Goal: Task Accomplishment & Management: Use online tool/utility

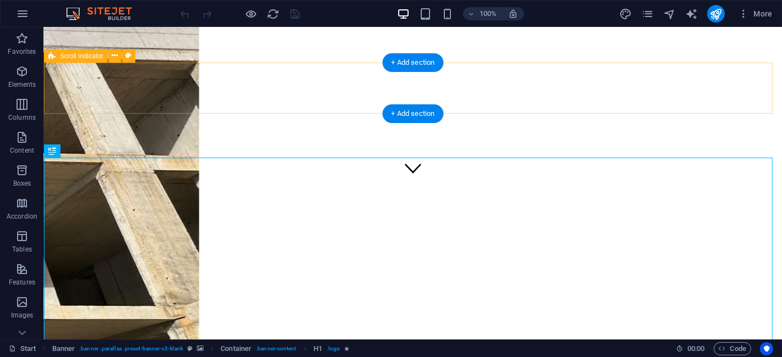
scroll to position [163, 0]
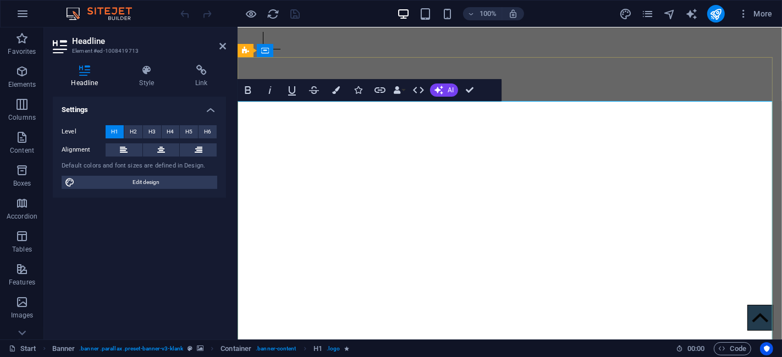
drag, startPoint x: 266, startPoint y: 120, endPoint x: 768, endPoint y: 118, distance: 502.1
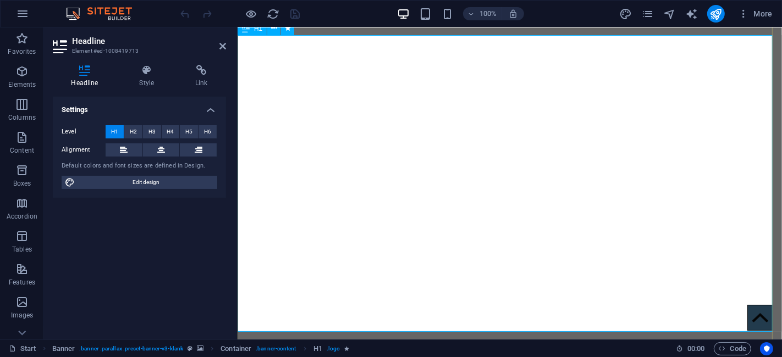
scroll to position [302, 0]
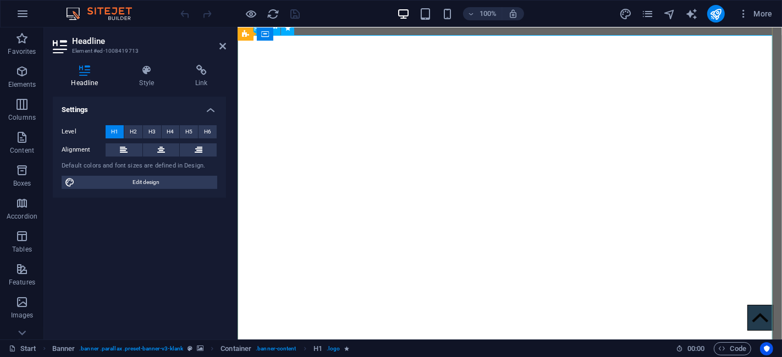
drag, startPoint x: 267, startPoint y: 184, endPoint x: 641, endPoint y: 274, distance: 384.8
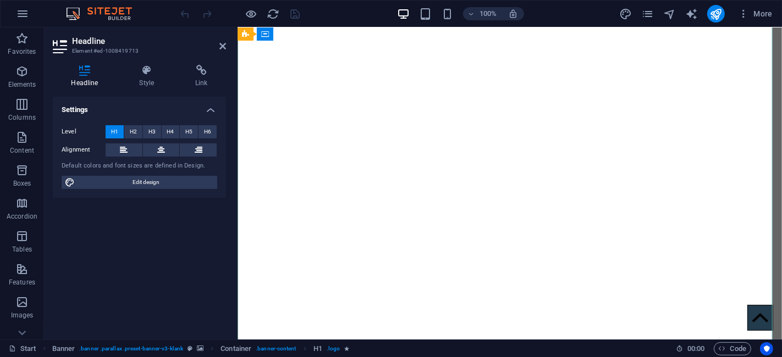
scroll to position [290, 0]
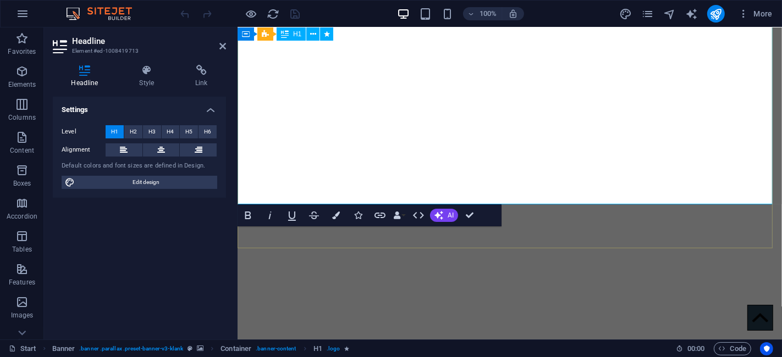
scroll to position [554, 0]
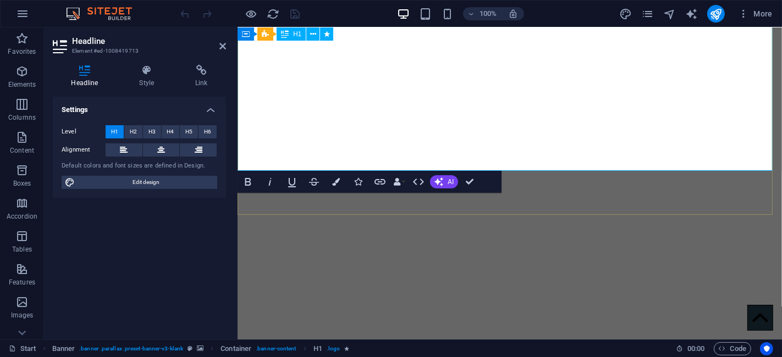
drag, startPoint x: 343, startPoint y: 120, endPoint x: 689, endPoint y: 159, distance: 347.6
click at [689, 159] on h1 "Tražite pouzdanog partnera za svoj građevinski projekt? Mi pretvaramo vaše idej…" at bounding box center [509, 253] width 544 height 462
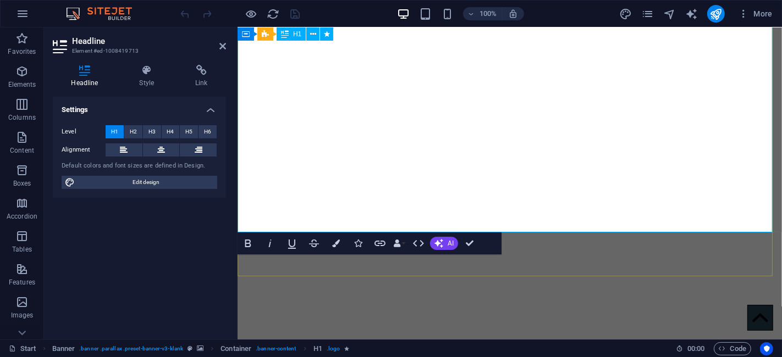
scroll to position [616, 0]
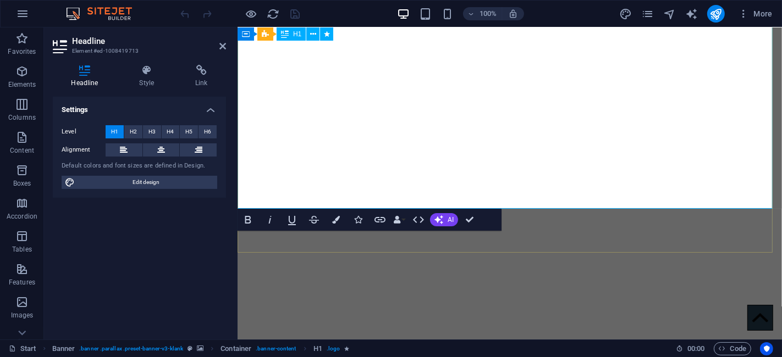
click at [746, 95] on h1 "Tražite pouzdanog partnera za svoj građevinski projekt? Mi pretvaramo vaše idej…" at bounding box center [509, 240] width 544 height 561
click at [749, 93] on h1 "Tražite pouzdanog partnera za svoj građevinski projekt? Mi pretvaramo vaše idej…" at bounding box center [509, 240] width 544 height 561
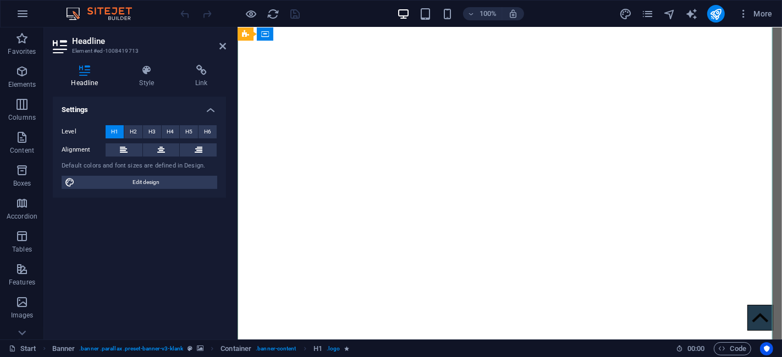
scroll to position [290, 0]
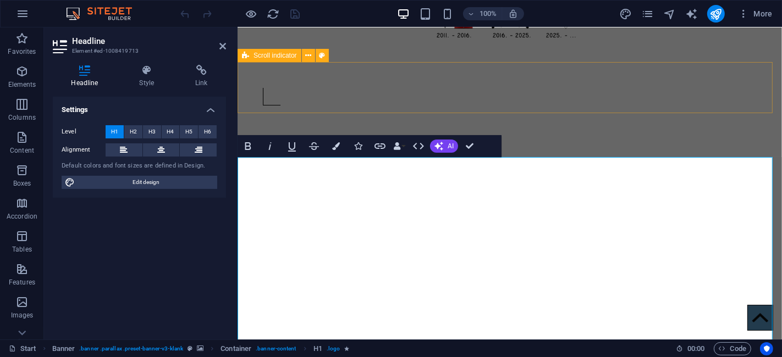
scroll to position [107, 0]
click at [624, 13] on icon "design" at bounding box center [625, 14] width 13 height 13
select select "rem"
select select "700"
select select "px"
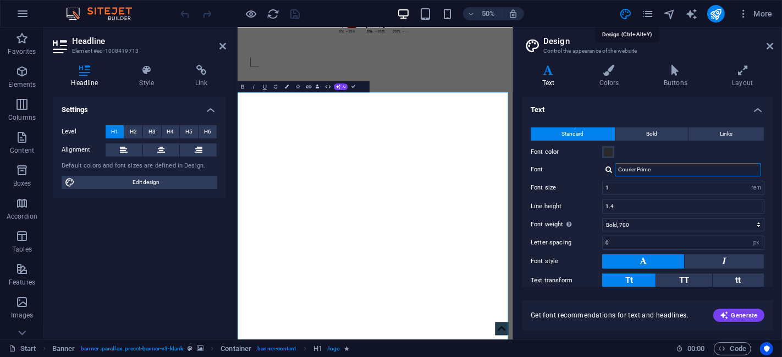
click at [665, 172] on input "Courier Prime" at bounding box center [688, 169] width 146 height 13
type input "Courier"
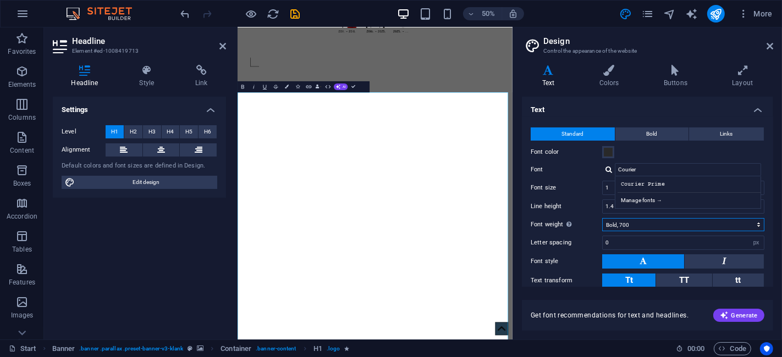
click at [752, 224] on select "Thin, 100 Extra-light, 200 Light, 300 Regular, 400 Medium, 500 Semi-bold, 600 B…" at bounding box center [683, 224] width 162 height 13
click at [602, 218] on select "Thin, 100 Extra-light, 200 Light, 300 Regular, 400 Medium, 500 Semi-bold, 600 B…" at bounding box center [683, 224] width 162 height 13
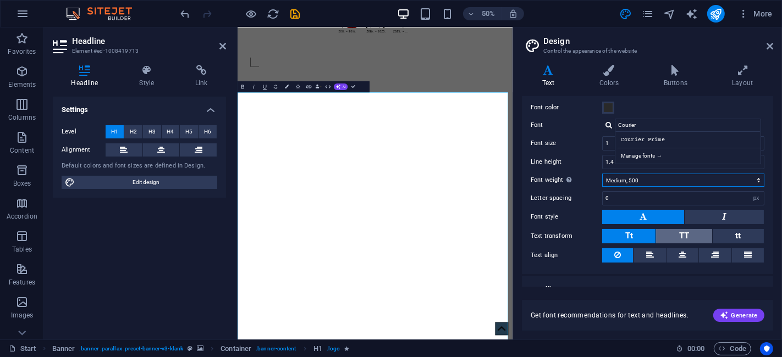
scroll to position [57, 0]
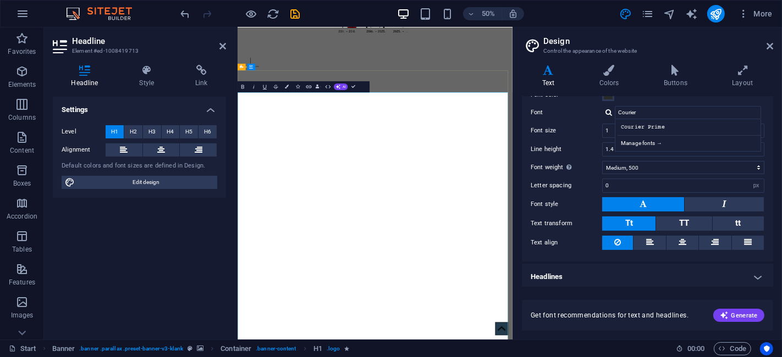
click at [642, 169] on select "Thin, 100 Extra-light, 200 Light, 300 Regular, 400 Medium, 500 Semi-bold, 600 B…" at bounding box center [683, 167] width 162 height 13
click at [627, 164] on select "Thin, 100 Extra-light, 200 Light, 300 Regular, 400 Medium, 500 Semi-bold, 600 B…" at bounding box center [683, 167] width 162 height 13
select select "400"
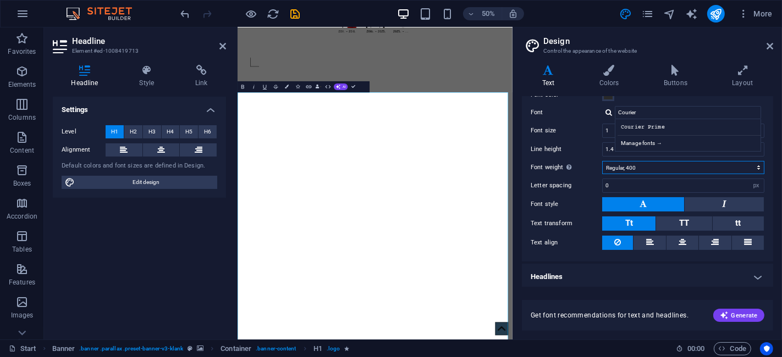
click at [602, 161] on select "Thin, 100 Extra-light, 200 Light, 300 Regular, 400 Medium, 500 Semi-bold, 600 B…" at bounding box center [683, 167] width 162 height 13
click at [296, 16] on icon "save" at bounding box center [295, 14] width 13 height 13
checkbox input "false"
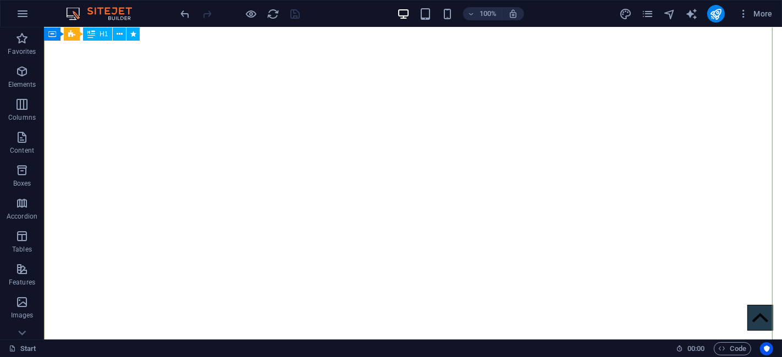
scroll to position [203, 0]
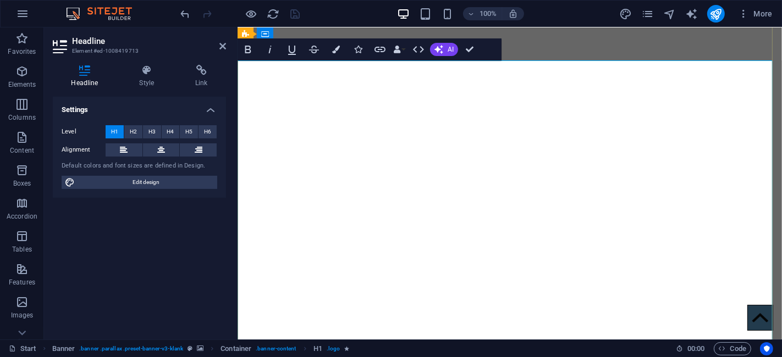
scroll to position [220, 0]
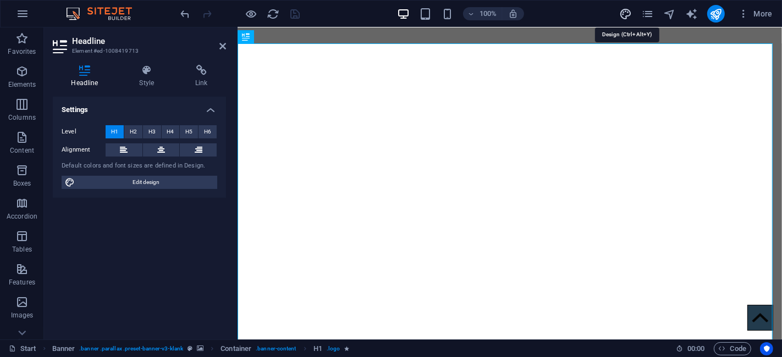
click at [628, 16] on icon "design" at bounding box center [625, 14] width 13 height 13
select select "rem"
select select "400"
select select "px"
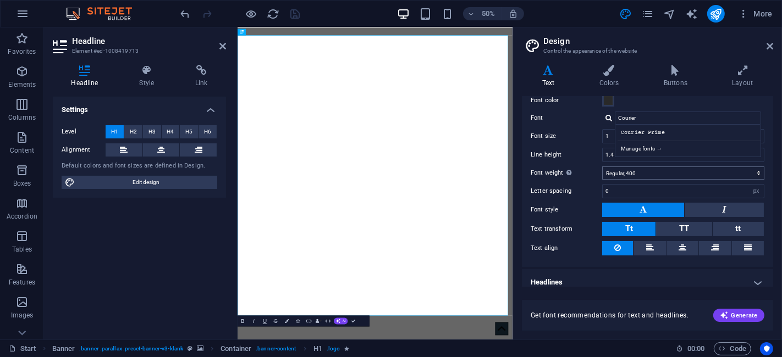
scroll to position [57, 0]
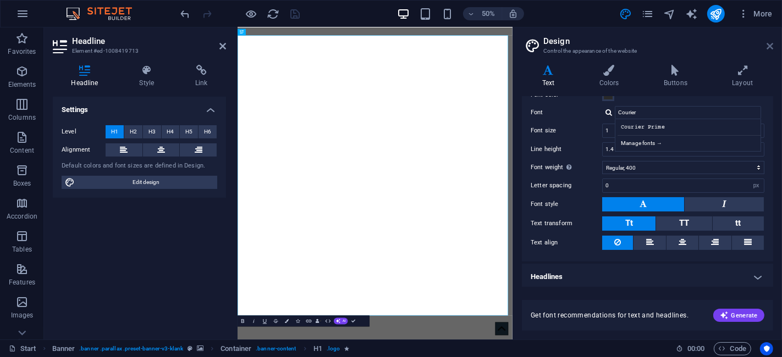
click at [769, 43] on icon at bounding box center [770, 46] width 7 height 9
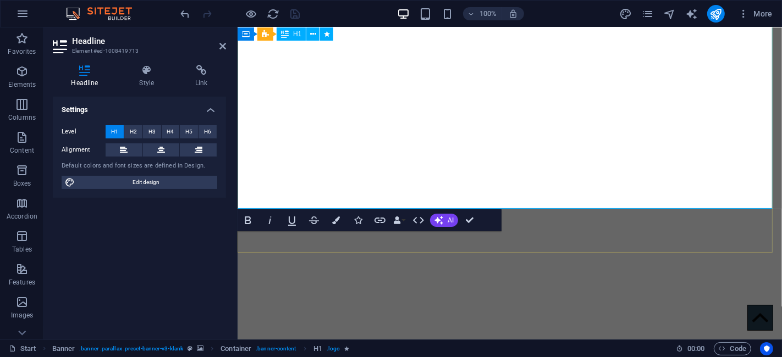
scroll to position [668, 0]
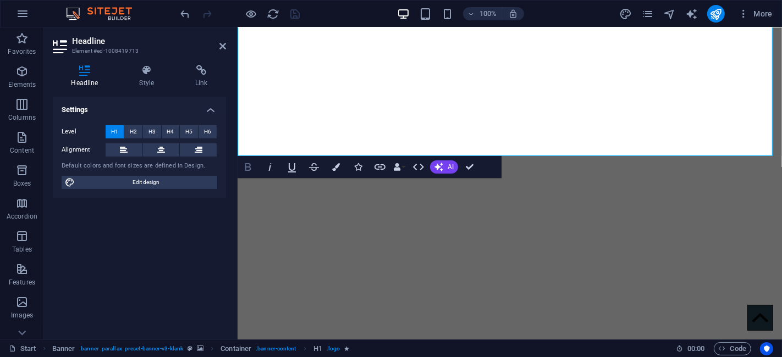
click at [245, 167] on icon "button" at bounding box center [248, 167] width 6 height 8
click at [246, 167] on icon "button" at bounding box center [248, 167] width 6 height 8
click at [249, 168] on icon "button" at bounding box center [247, 167] width 13 height 13
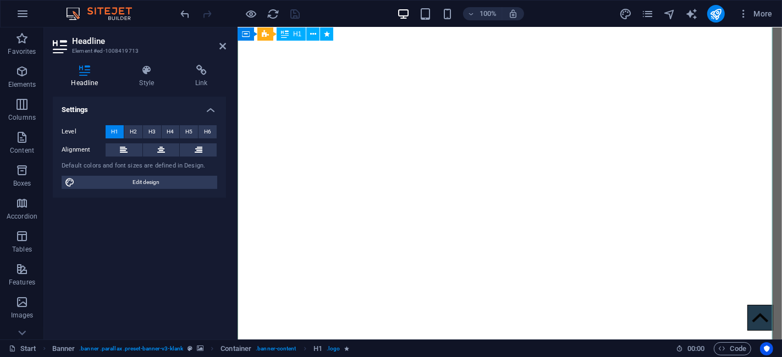
scroll to position [301, 0]
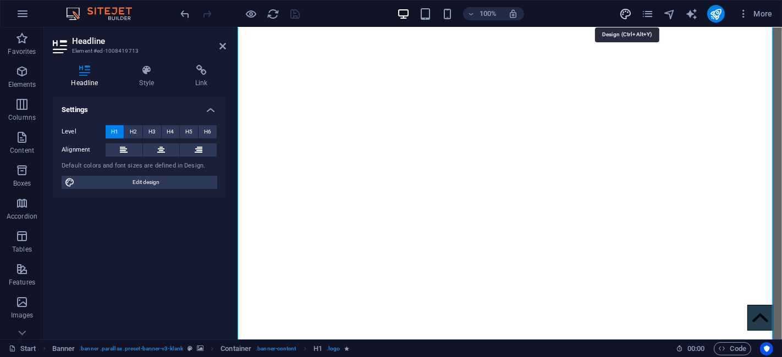
click at [628, 9] on icon "design" at bounding box center [625, 14] width 13 height 13
select select "rem"
select select "400"
select select "px"
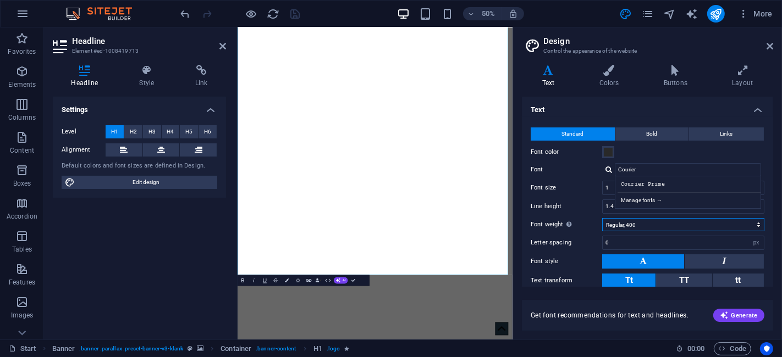
click at [666, 224] on select "Thin, 100 Extra-light, 200 Light, 300 Regular, 400 Medium, 500 Semi-bold, 600 B…" at bounding box center [683, 224] width 162 height 13
click at [657, 221] on select "Thin, 100 Extra-light, 200 Light, 300 Regular, 400 Medium, 500 Semi-bold, 600 B…" at bounding box center [683, 224] width 162 height 13
select select "500"
click at [602, 218] on select "Thin, 100 Extra-light, 200 Light, 300 Regular, 400 Medium, 500 Semi-bold, 600 B…" at bounding box center [683, 224] width 162 height 13
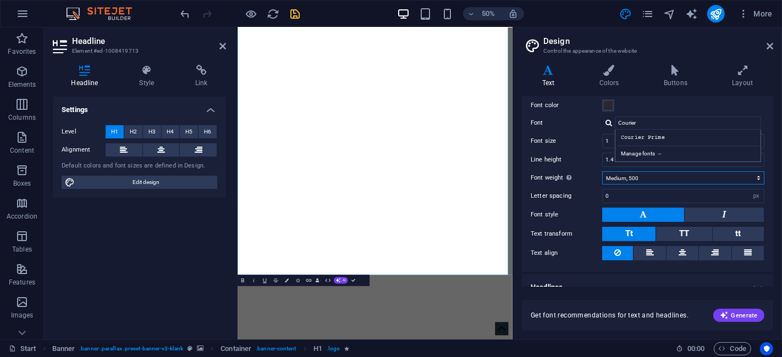
scroll to position [57, 0]
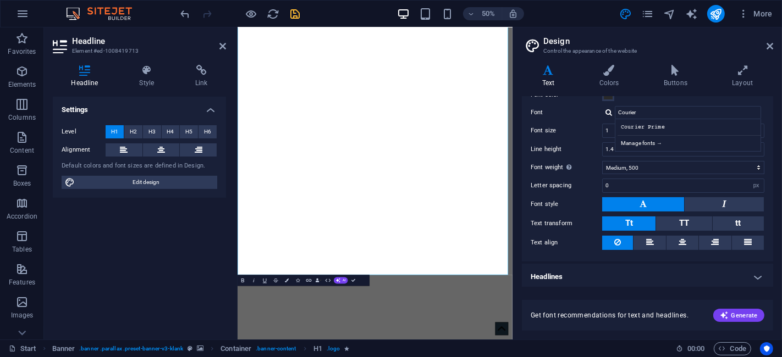
click at [669, 197] on button at bounding box center [643, 204] width 82 height 14
click at [652, 202] on button at bounding box center [643, 204] width 82 height 14
click at [626, 203] on button at bounding box center [643, 204] width 82 height 14
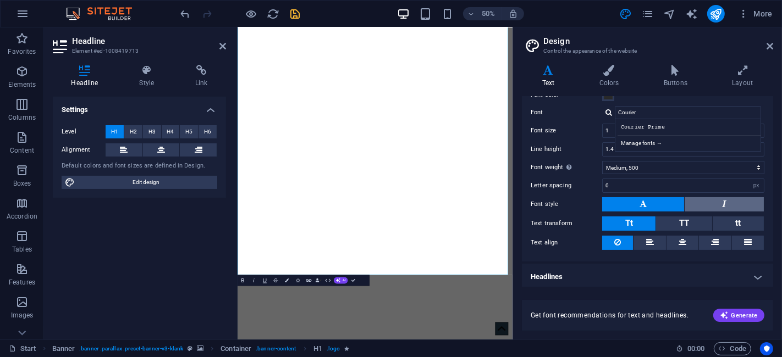
click at [719, 202] on button at bounding box center [724, 204] width 79 height 14
click at [636, 201] on button at bounding box center [643, 204] width 82 height 14
click at [652, 238] on icon at bounding box center [650, 242] width 8 height 13
click at [677, 239] on button at bounding box center [683, 243] width 32 height 14
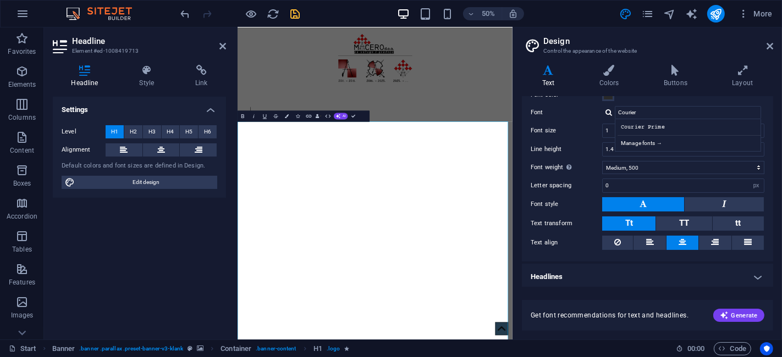
scroll to position [0, 0]
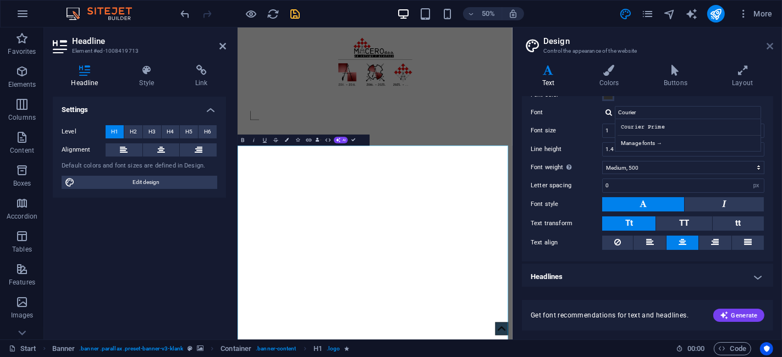
click at [769, 45] on icon at bounding box center [770, 46] width 7 height 9
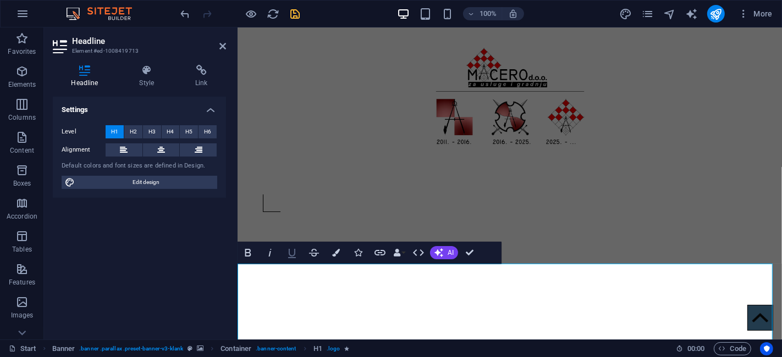
click at [295, 252] on icon "button" at bounding box center [292, 253] width 8 height 9
click at [247, 252] on icon "button" at bounding box center [248, 253] width 6 height 8
click at [272, 249] on icon "button" at bounding box center [269, 252] width 13 height 13
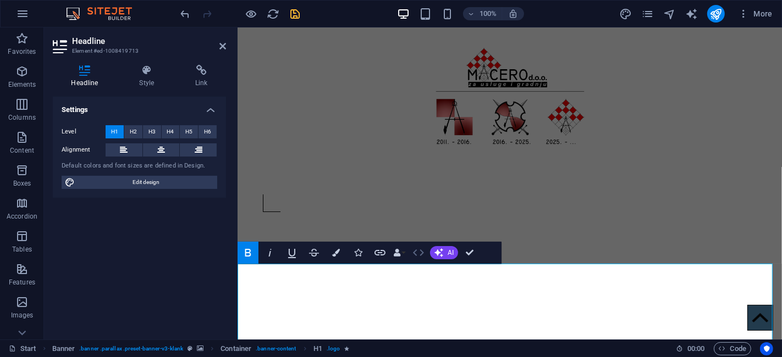
click at [416, 254] on icon "button" at bounding box center [418, 252] width 13 height 13
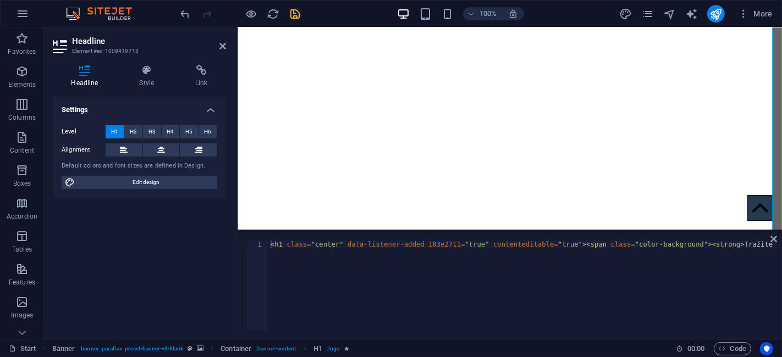
type textarea "h"
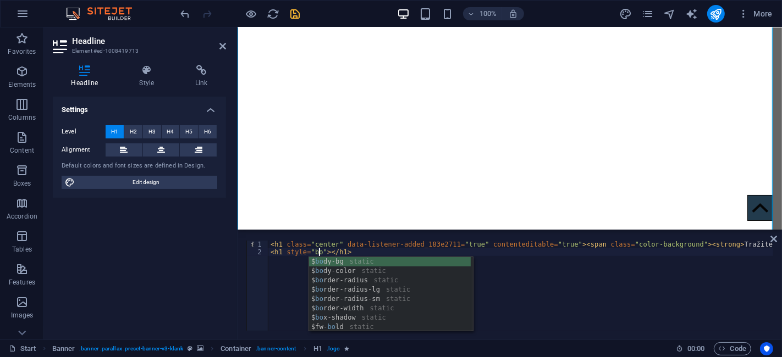
scroll to position [0, 4]
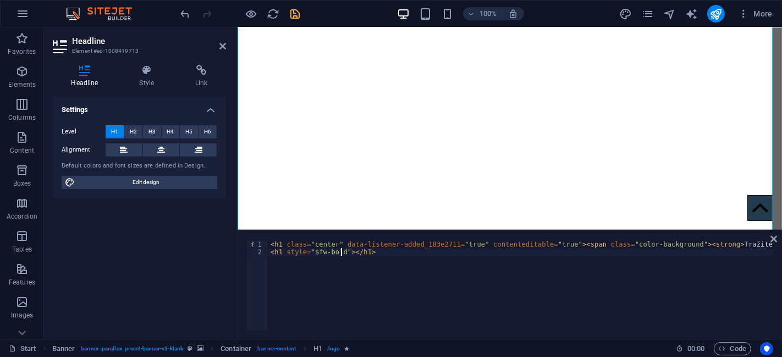
type textarea "<"
click at [473, 103] on strong "Tražite pouzdanog partnera za svoj građevinski projekt? Mi pretvaramo vaše idej…" at bounding box center [510, 331] width 544 height 560
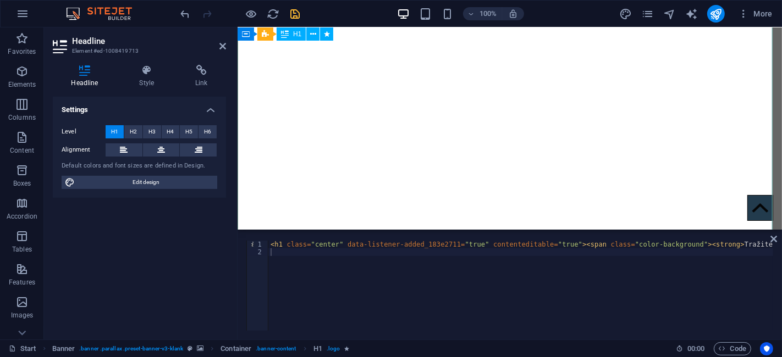
click at [473, 103] on strong "Tražite pouzdanog partnera za svoj građevinski projekt? Mi pretvaramo vaše idej…" at bounding box center [510, 331] width 544 height 560
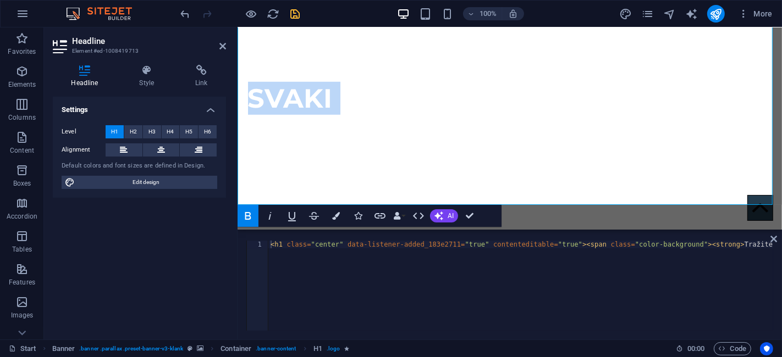
scroll to position [619, 0]
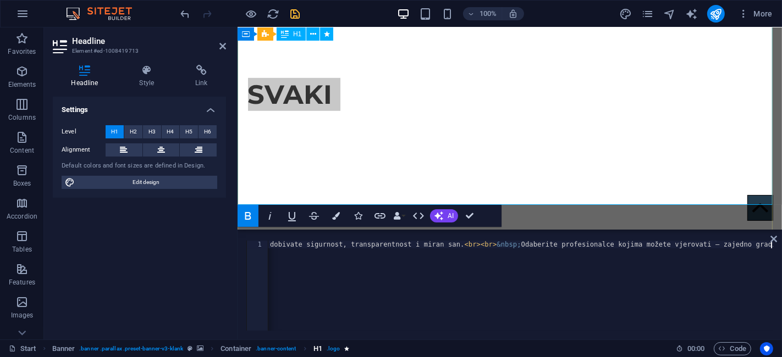
click at [344, 343] on link "H1 . logo" at bounding box center [331, 349] width 36 height 13
click at [225, 49] on icon at bounding box center [222, 46] width 7 height 9
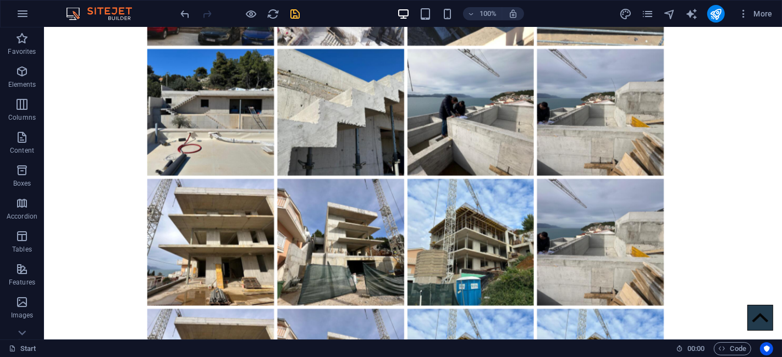
scroll to position [3433, 0]
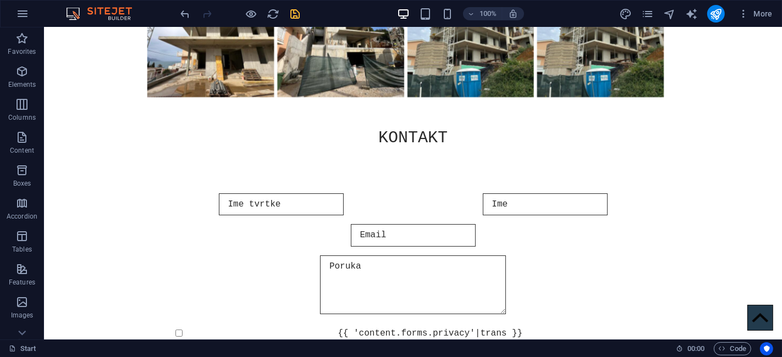
drag, startPoint x: 775, startPoint y: 140, endPoint x: 821, endPoint y: 383, distance: 247.2
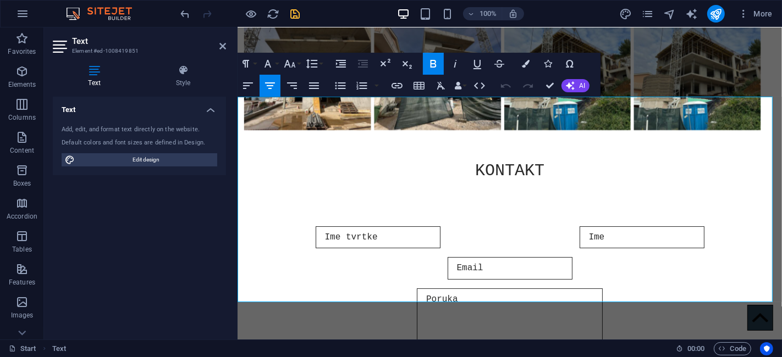
scroll to position [3462, 0]
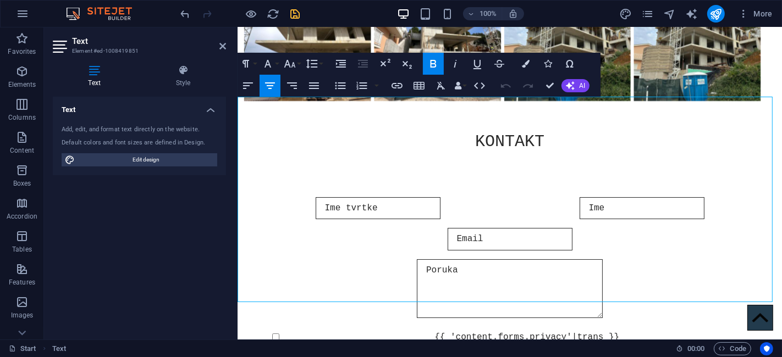
drag, startPoint x: 461, startPoint y: 129, endPoint x: 644, endPoint y: 217, distance: 202.7
drag, startPoint x: 669, startPoint y: 252, endPoint x: 395, endPoint y: 147, distance: 293.3
click at [250, 90] on icon "button" at bounding box center [247, 85] width 13 height 13
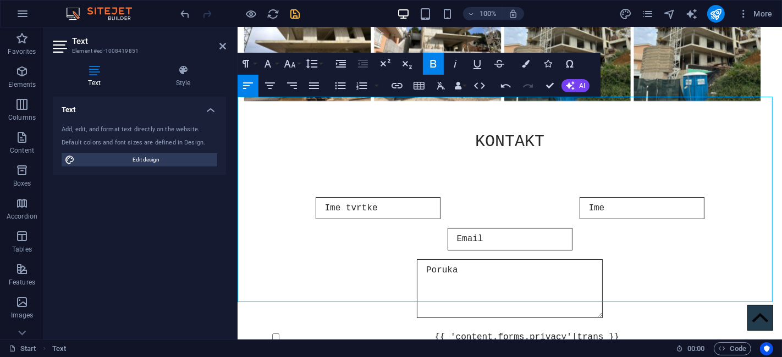
click at [293, 10] on icon "save" at bounding box center [295, 14] width 13 height 13
checkbox input "false"
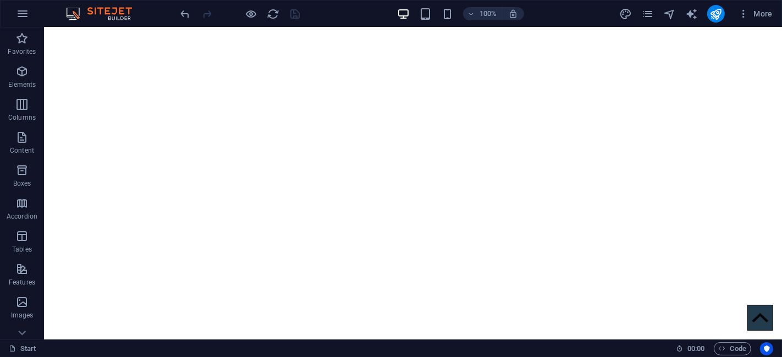
scroll to position [195, 0]
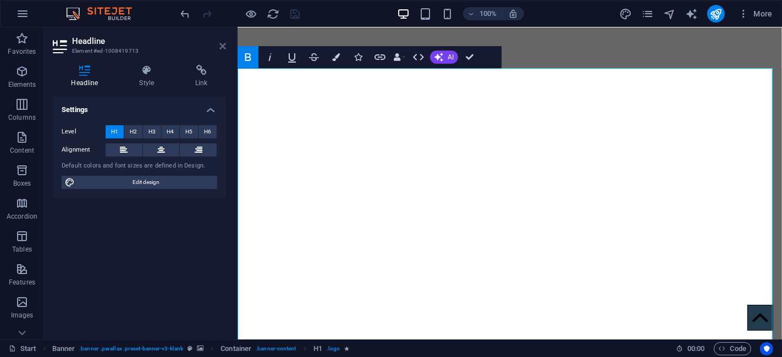
click at [223, 45] on icon at bounding box center [222, 46] width 7 height 9
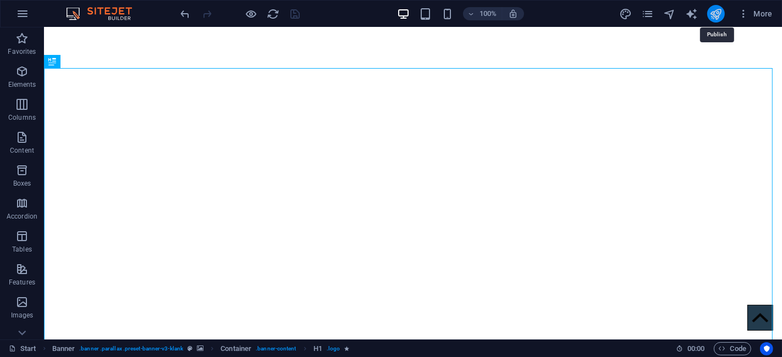
click at [711, 14] on icon "publish" at bounding box center [715, 14] width 13 height 13
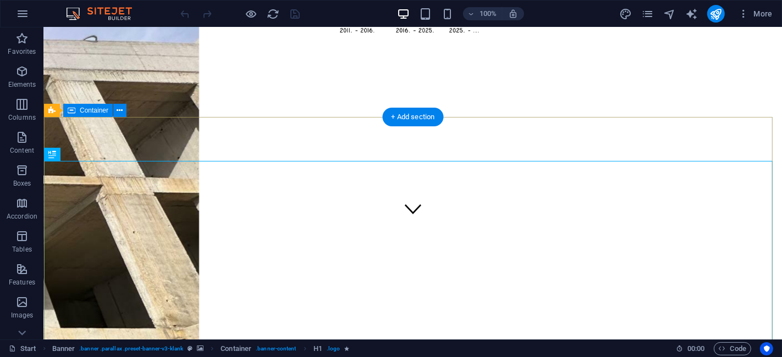
scroll to position [102, 0]
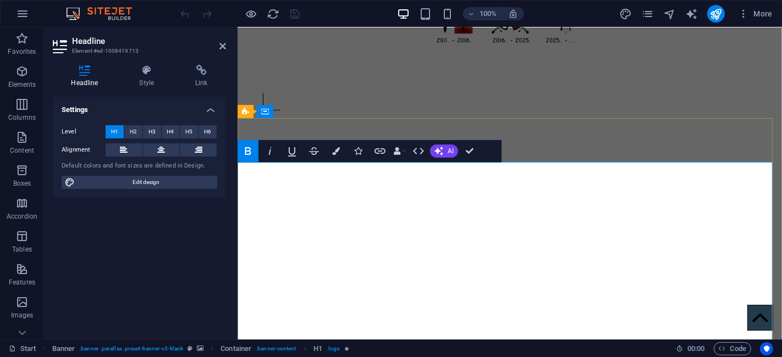
drag, startPoint x: 722, startPoint y: 215, endPoint x: 242, endPoint y: 166, distance: 482.7
click at [452, 148] on span "AI" at bounding box center [451, 151] width 6 height 7
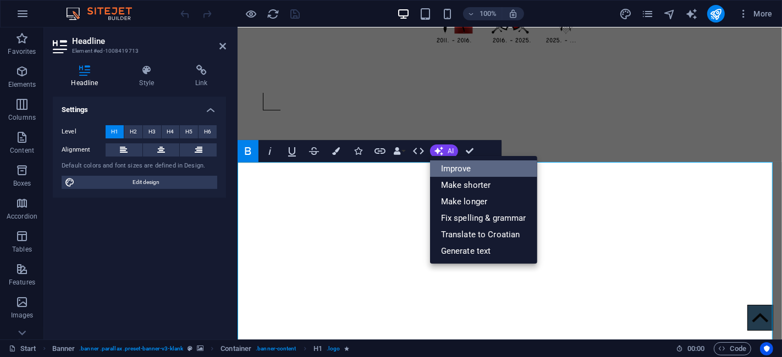
click at [454, 162] on link "Improve" at bounding box center [483, 169] width 107 height 16
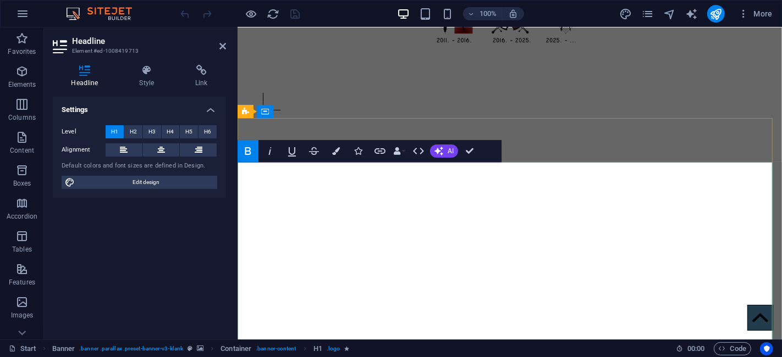
drag, startPoint x: 726, startPoint y: 214, endPoint x: 222, endPoint y: 175, distance: 505.3
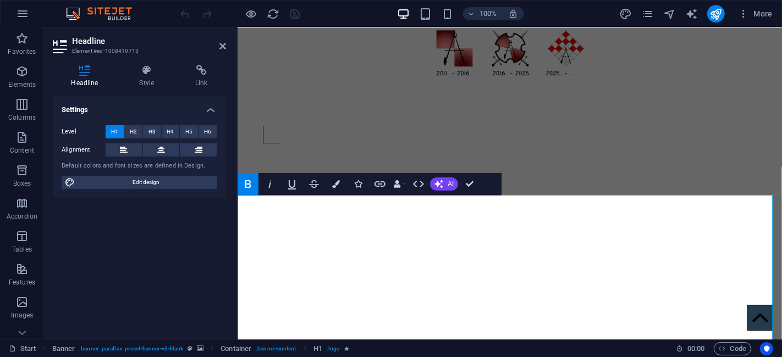
click at [244, 181] on icon "button" at bounding box center [247, 184] width 13 height 13
click at [249, 185] on icon "button" at bounding box center [247, 184] width 13 height 13
click at [250, 184] on icon "button" at bounding box center [248, 184] width 6 height 8
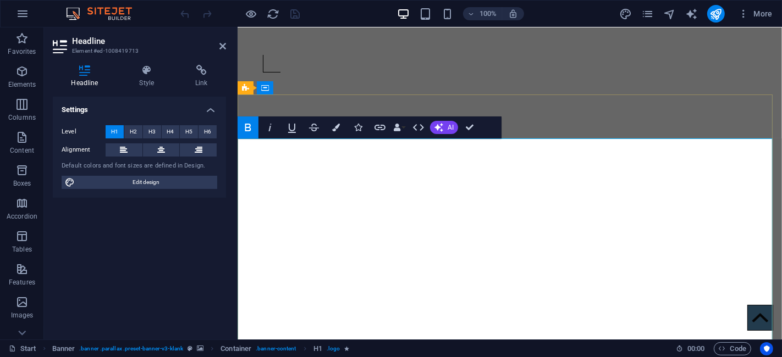
scroll to position [211, 0]
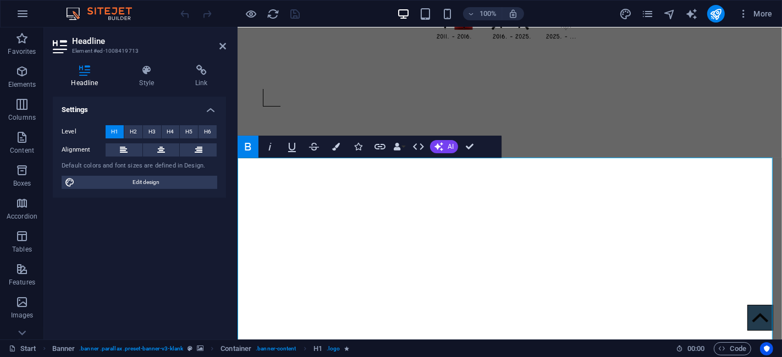
scroll to position [109, 0]
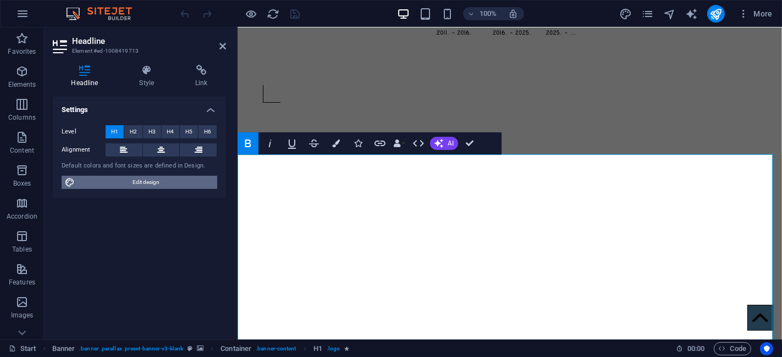
click at [180, 182] on span "Edit design" at bounding box center [146, 182] width 136 height 13
select select "rem"
select select "500"
select select "px"
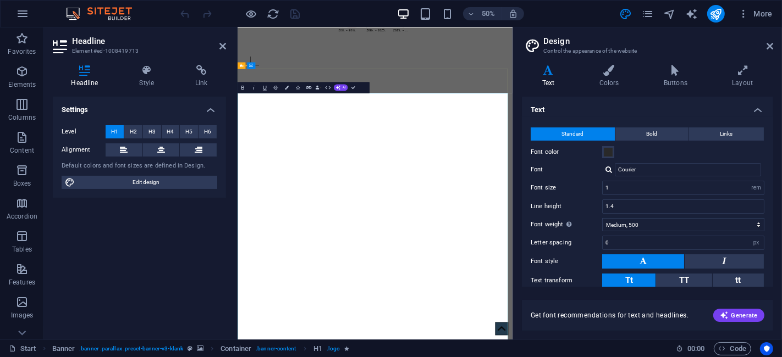
scroll to position [0, 0]
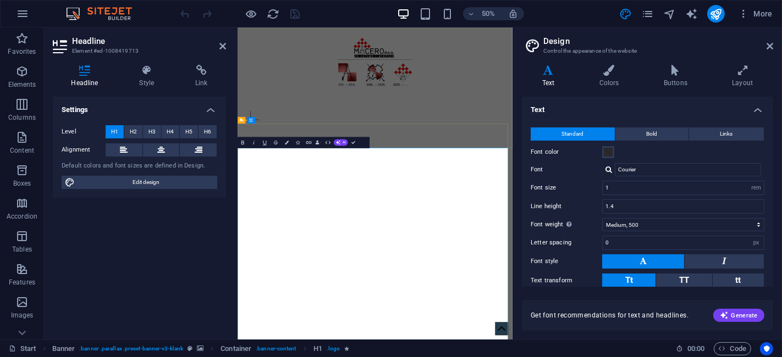
click at [649, 129] on span "Bold" at bounding box center [652, 134] width 11 height 13
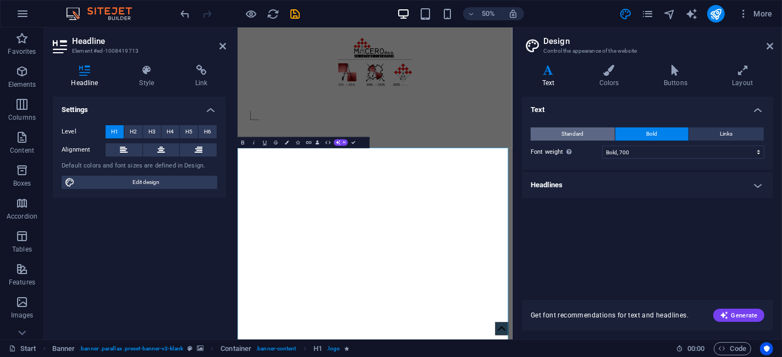
click at [585, 129] on button "Standard" at bounding box center [573, 134] width 84 height 13
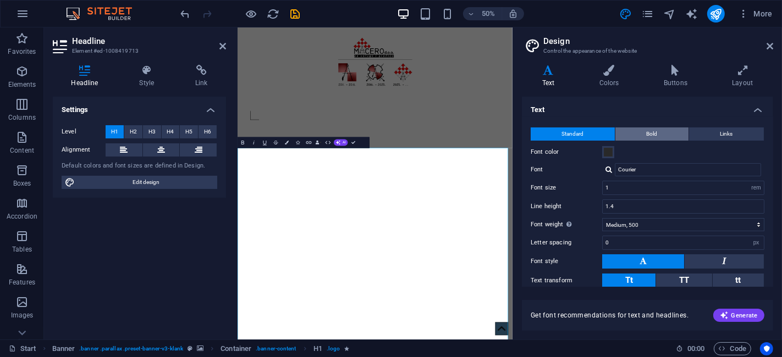
click at [652, 134] on span "Bold" at bounding box center [652, 134] width 11 height 13
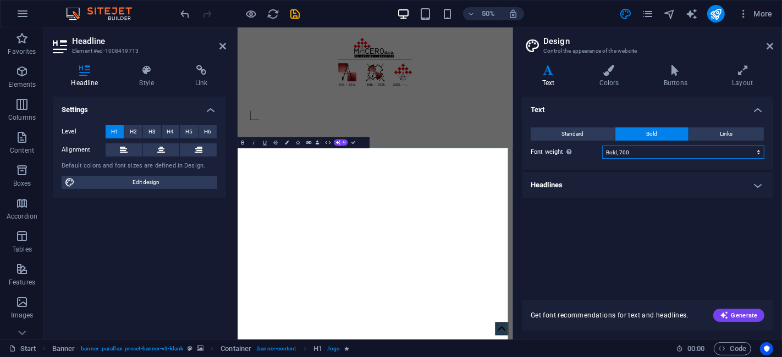
click at [644, 153] on select "Thin, 100 Extra-light, 200 Light, 300 Regular, 400 Medium, 500 Semi-bold, 600 B…" at bounding box center [683, 152] width 162 height 13
select select "500"
click at [602, 146] on select "Thin, 100 Extra-light, 200 Light, 300 Regular, 400 Medium, 500 Semi-bold, 600 B…" at bounding box center [683, 152] width 162 height 13
click at [591, 192] on h4 "Headlines" at bounding box center [647, 185] width 251 height 26
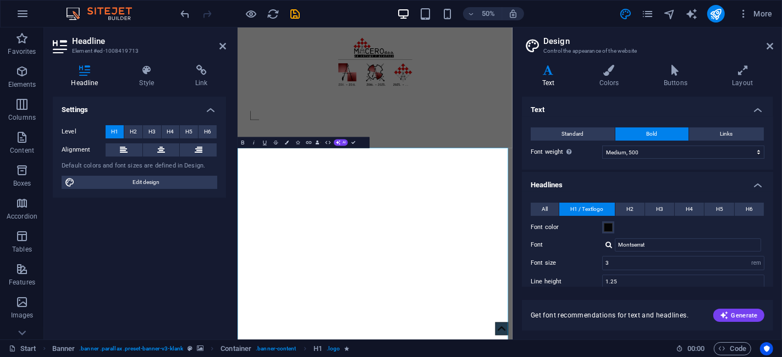
select select "500"
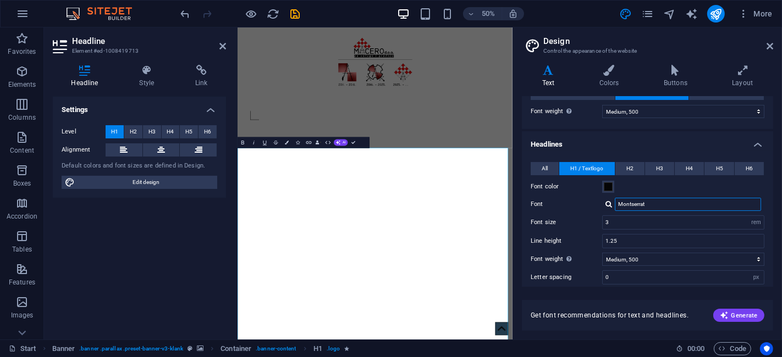
drag, startPoint x: 663, startPoint y: 202, endPoint x: 580, endPoint y: 213, distance: 83.2
click at [580, 213] on div "All H1 / Textlogo H2 H3 H4 H5 H6 Font color Font Montserrat Line height 1.25 Fo…" at bounding box center [648, 271] width 256 height 240
